Goal: Task Accomplishment & Management: Complete application form

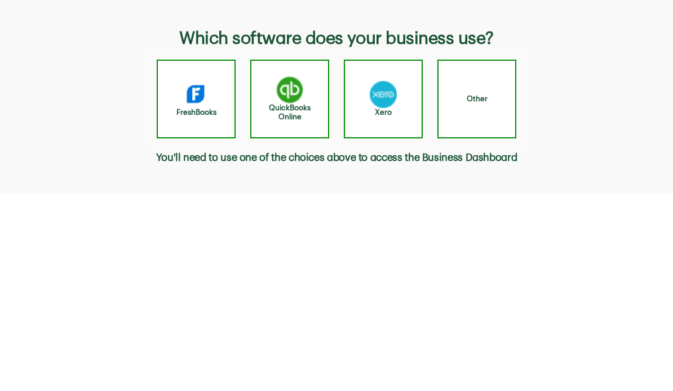
click at [299, 115] on h4 "QuickBooks Online" at bounding box center [289, 113] width 63 height 18
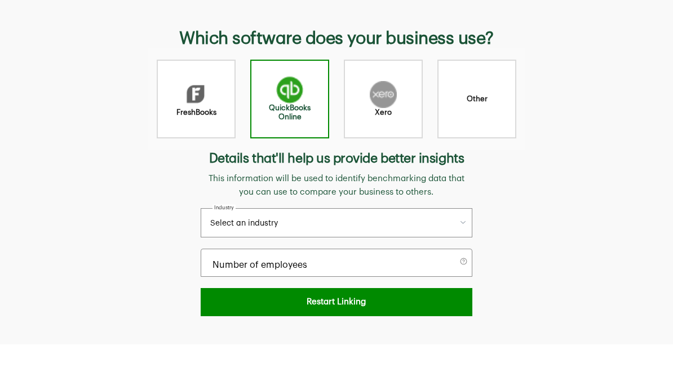
click at [373, 220] on button "Select an industry" at bounding box center [336, 222] width 271 height 29
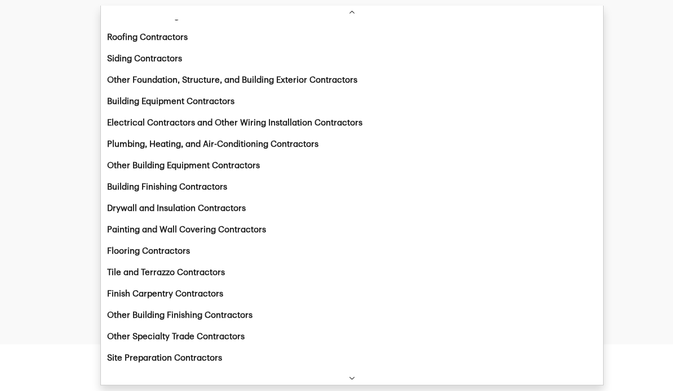
scroll to position [3460, 0]
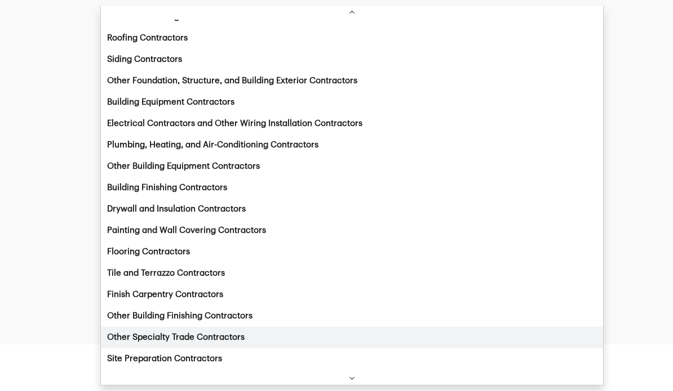
click at [263, 337] on div "Other Specialty Trade Contractors" at bounding box center [352, 337] width 502 height 21
select select "2389"
click at [262, 337] on div "Which software does your business use? FreshBooks QuickBooks Online Xero Other …" at bounding box center [336, 172] width 673 height 345
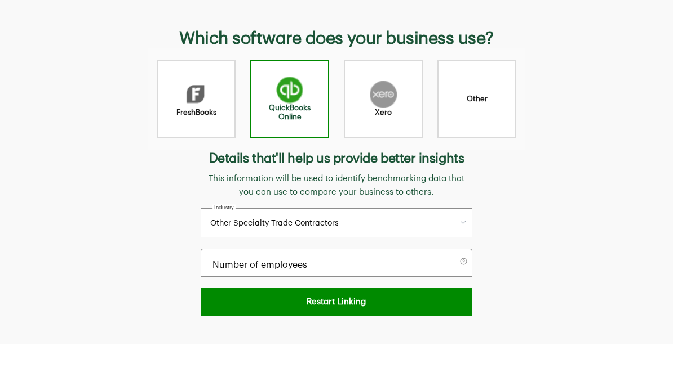
click at [232, 339] on div "Which software does your business use? FreshBooks QuickBooks Online Xero Other …" at bounding box center [336, 172] width 673 height 345
click at [328, 262] on input "number of employees" at bounding box center [336, 263] width 259 height 14
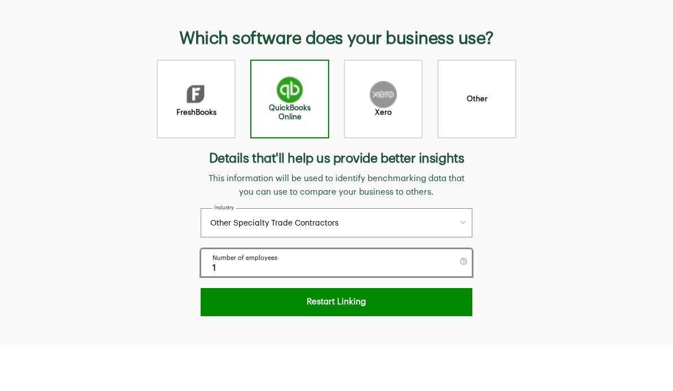
type input "12"
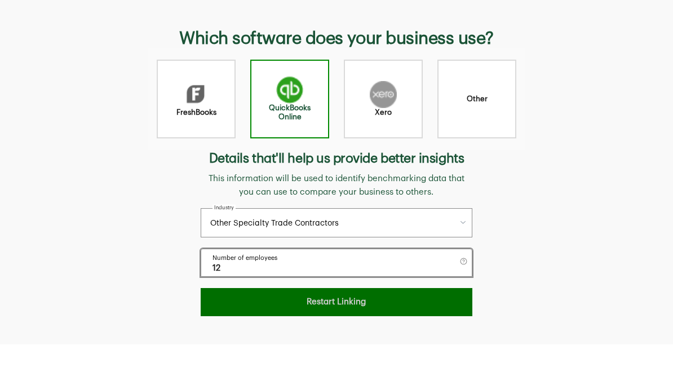
click at [366, 305] on button "Restart Linking" at bounding box center [336, 302] width 271 height 28
